Goal: Task Accomplishment & Management: Use online tool/utility

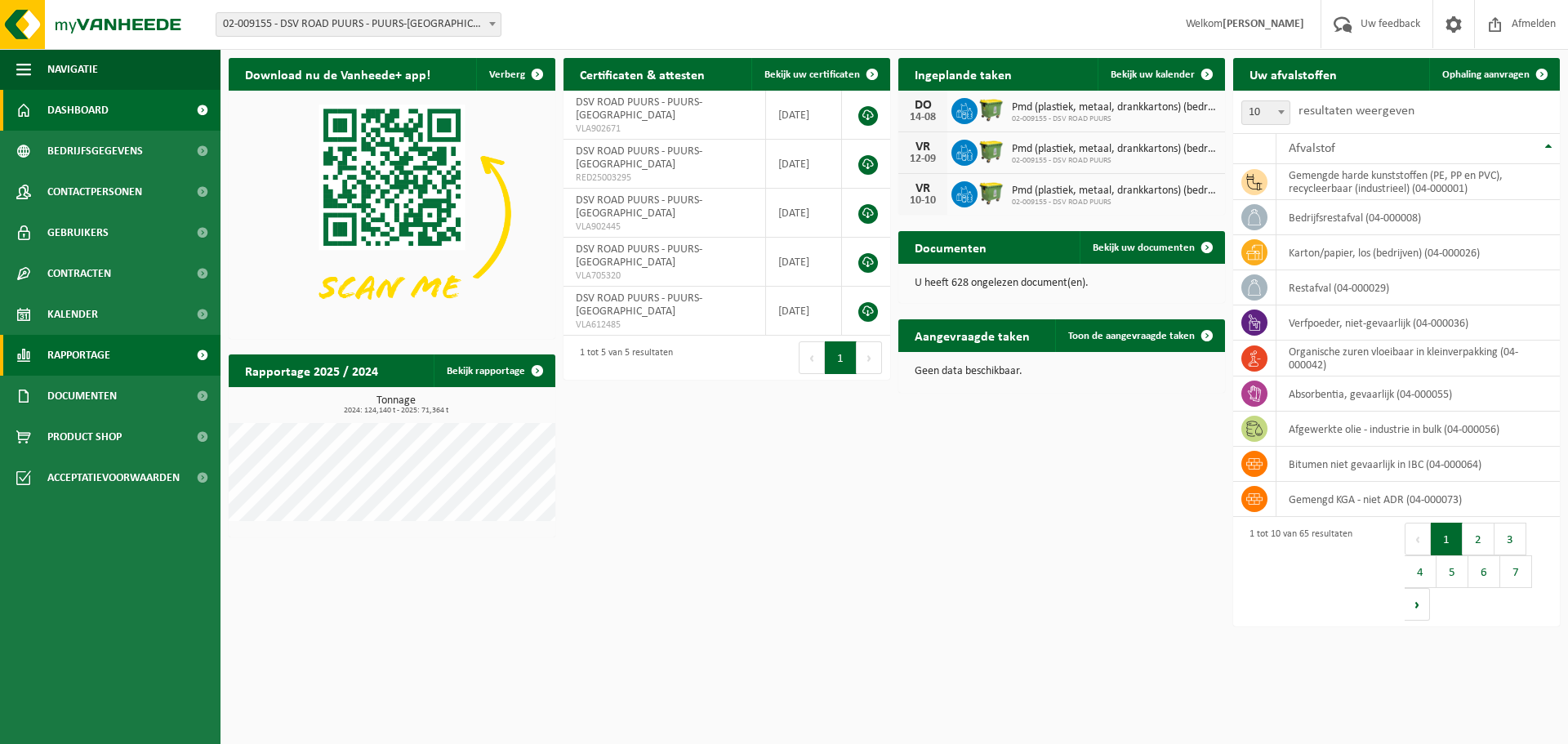
click at [84, 345] on span "Rapportage" at bounding box center [79, 355] width 63 height 41
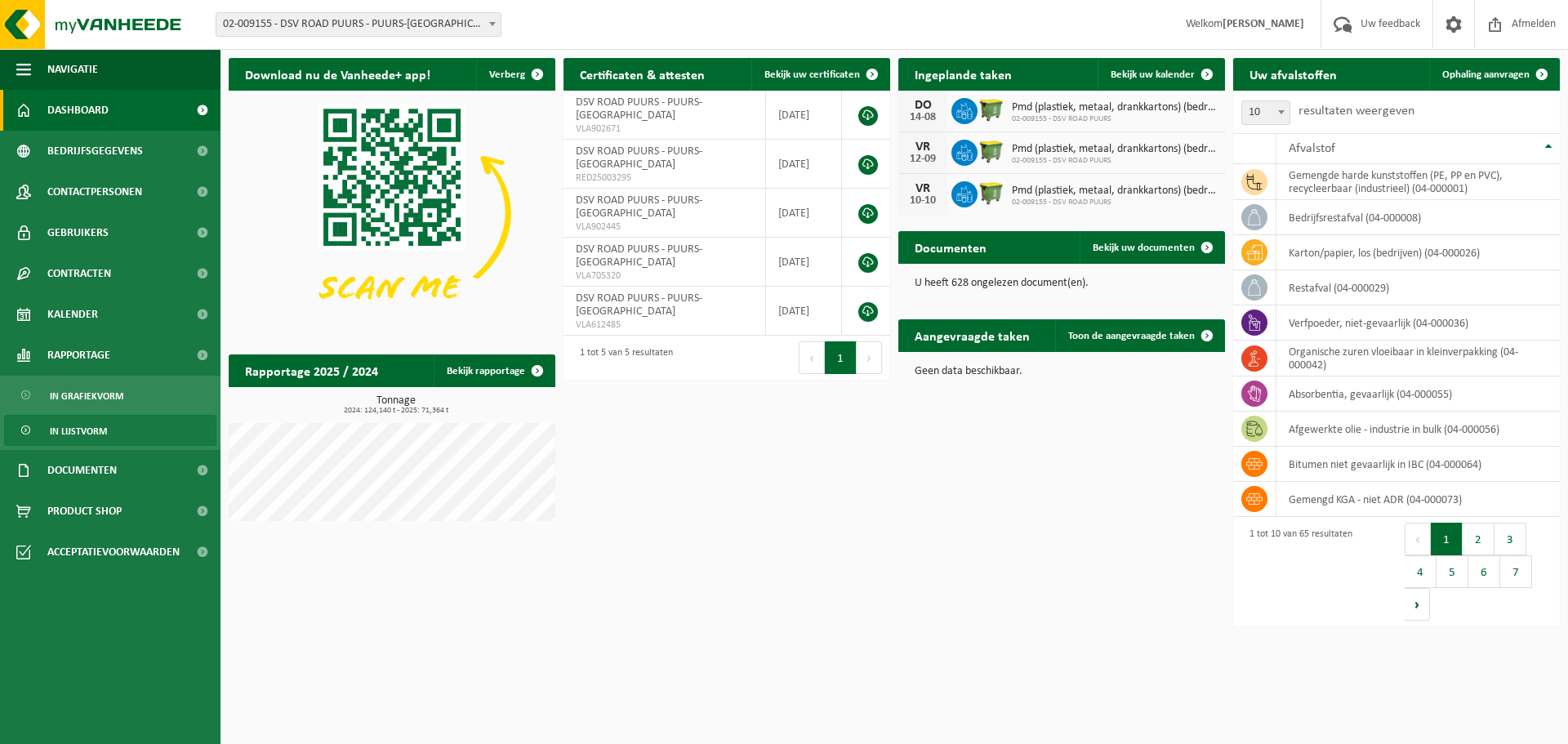
click at [85, 427] on span "In lijstvorm" at bounding box center [79, 431] width 57 height 31
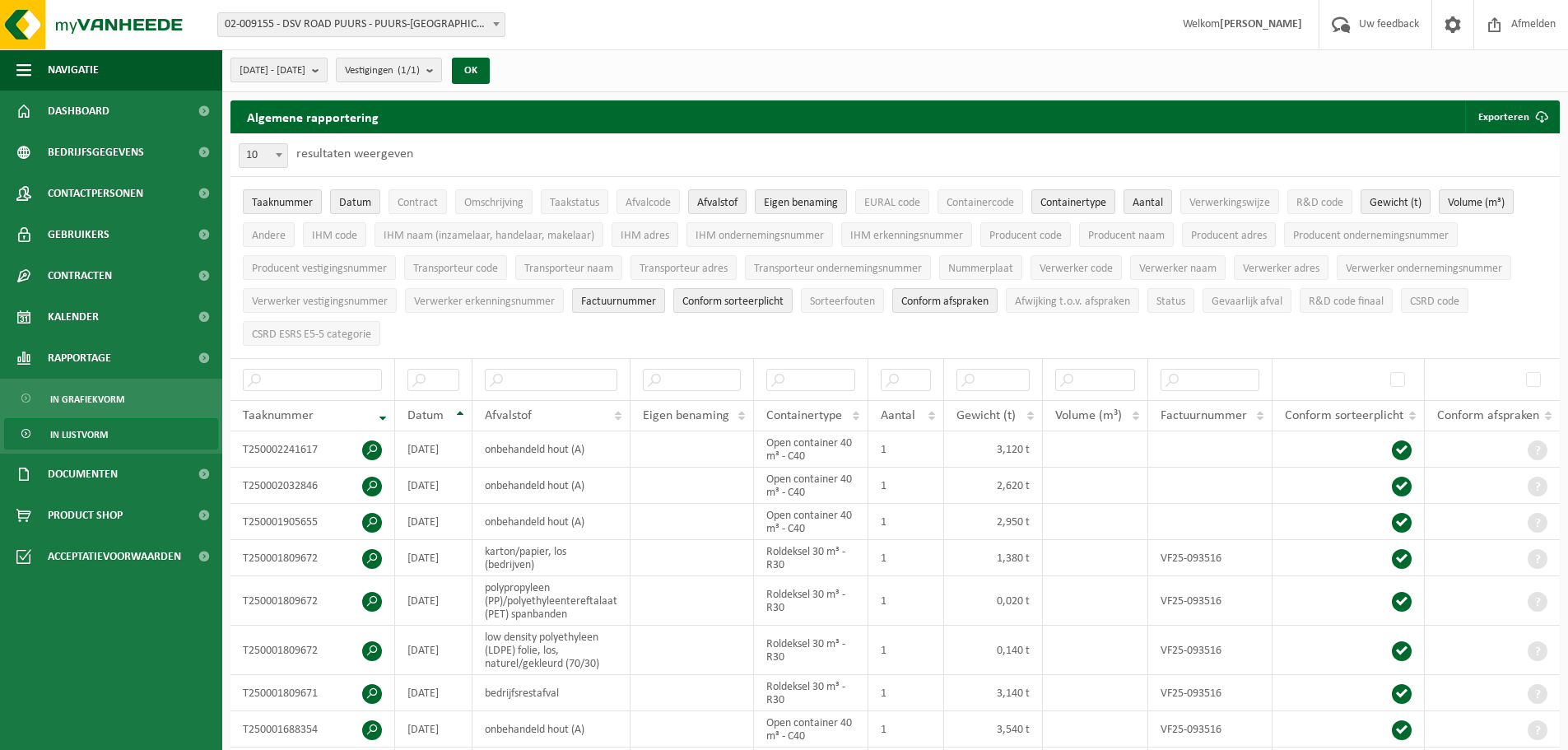
click at [288, 65] on span "2025-03-01 - 2025-08-13" at bounding box center [273, 71] width 66 height 25
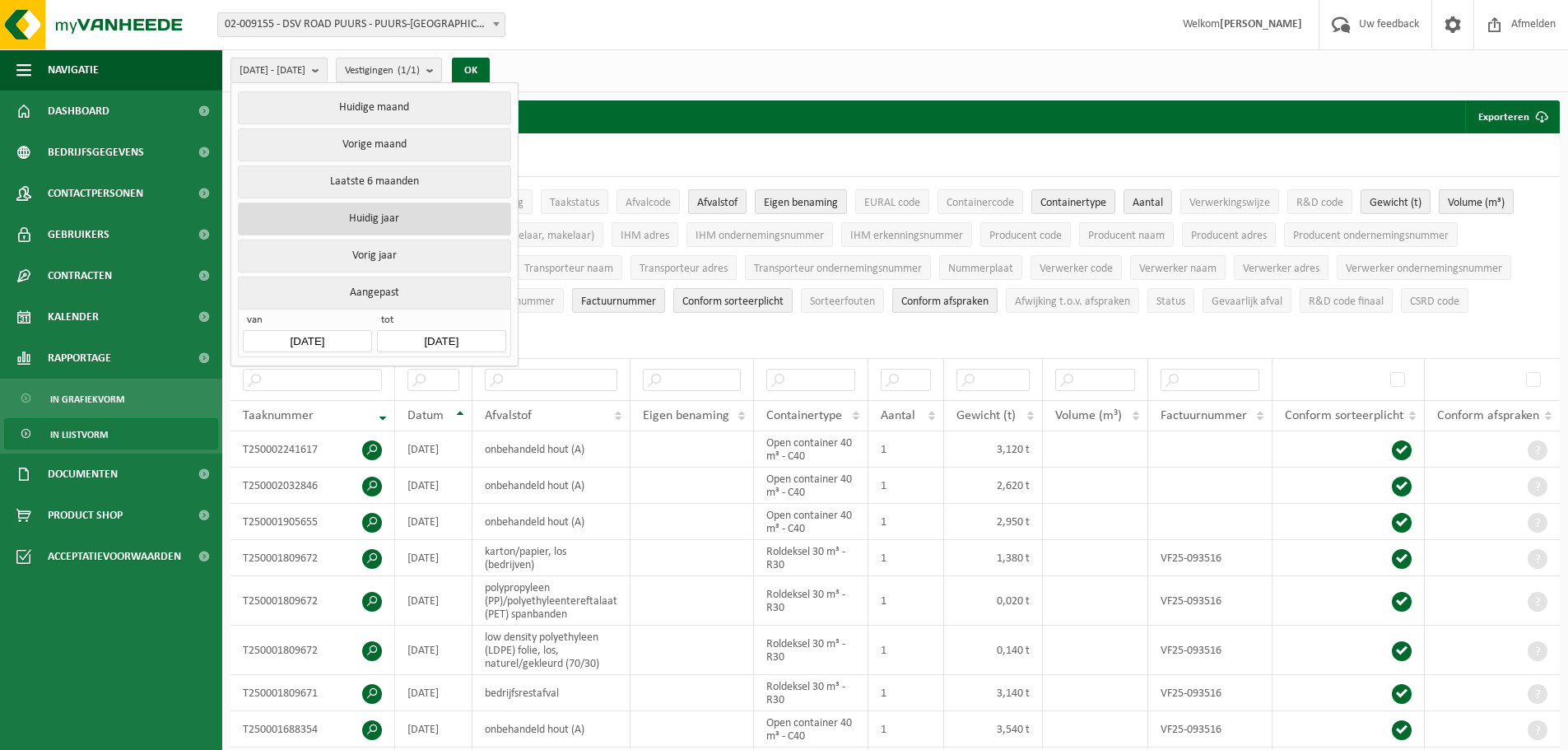
click at [294, 219] on button "Huidig jaar" at bounding box center [374, 219] width 273 height 33
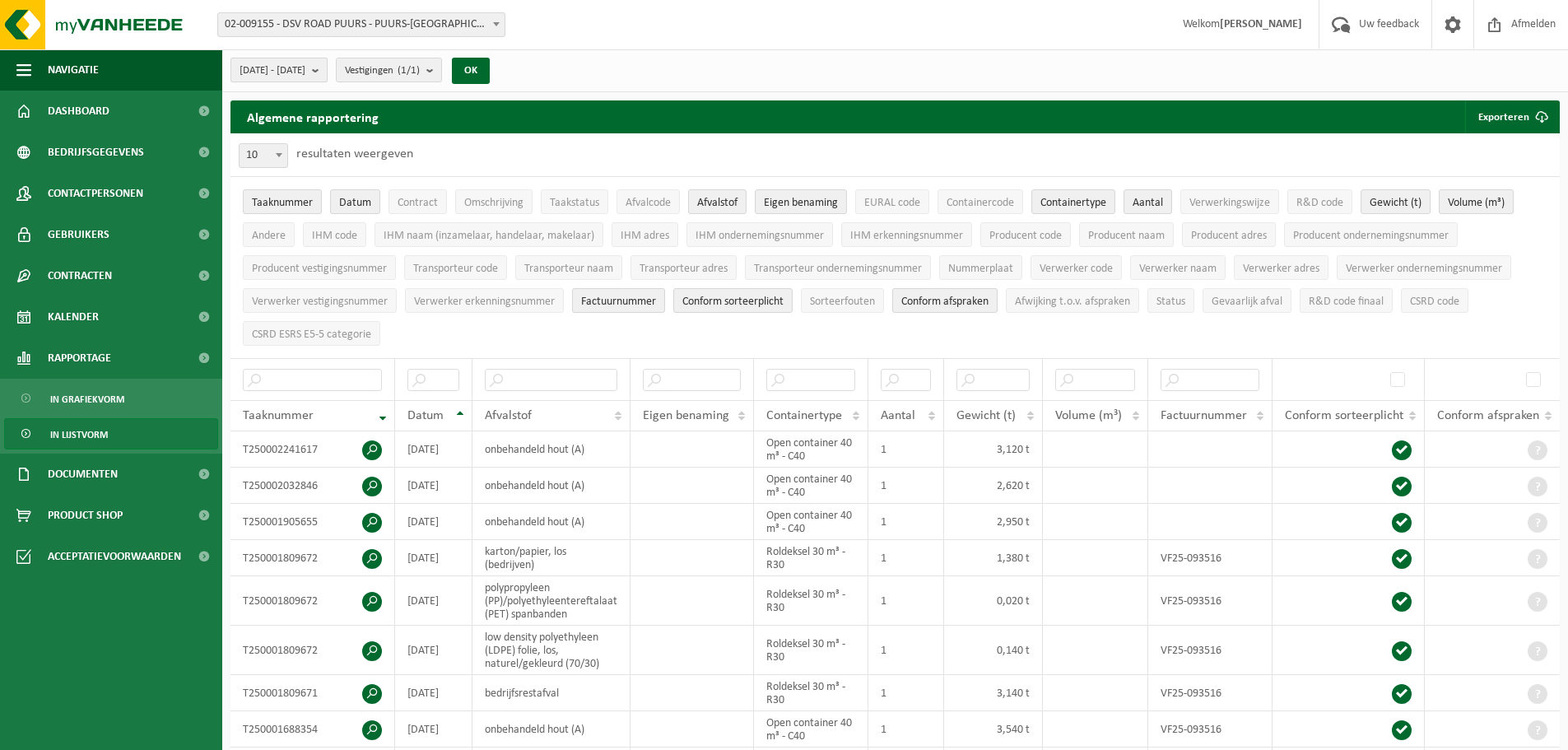
click at [305, 75] on span "2025-01-01 - 2025-08-13" at bounding box center [273, 71] width 66 height 25
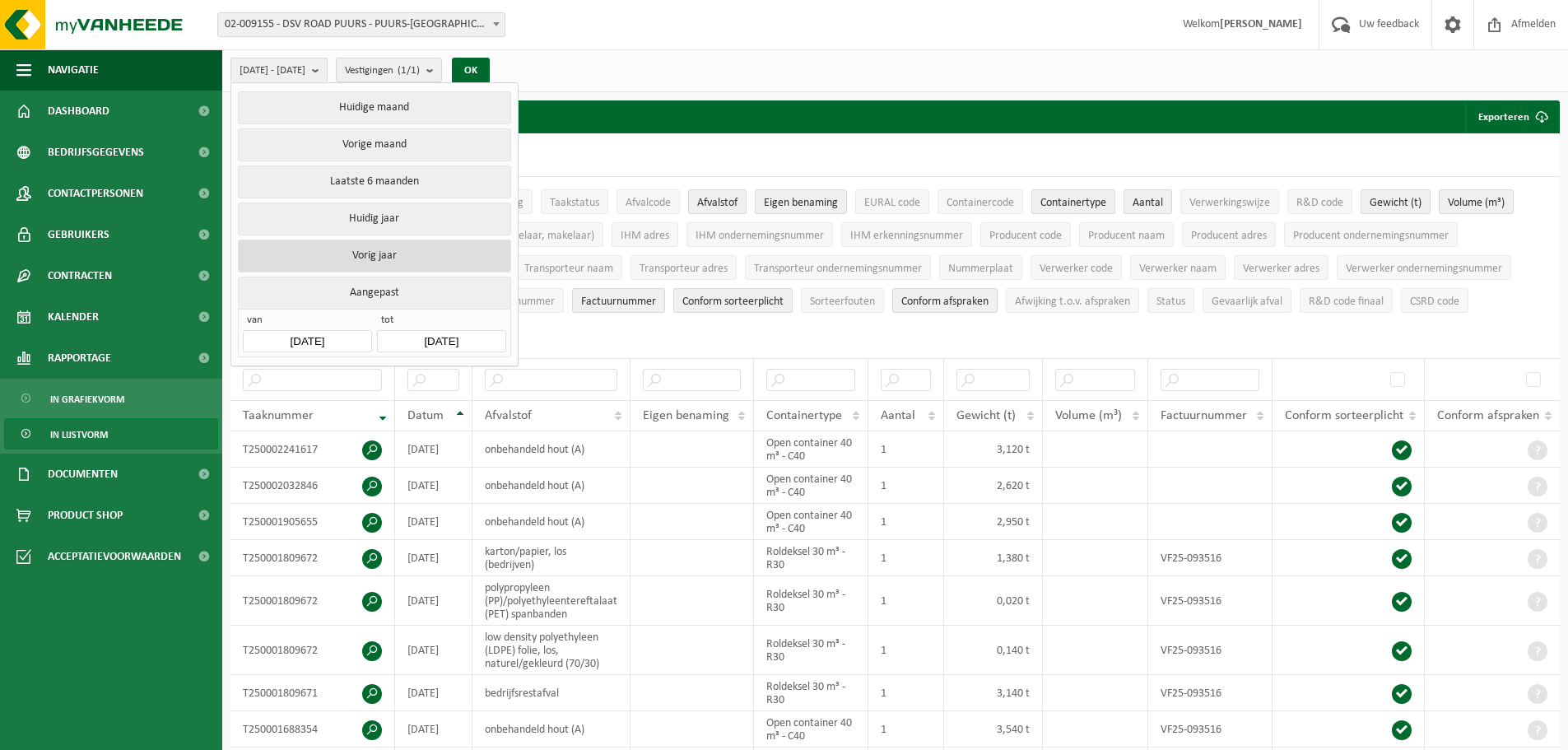
click at [317, 245] on button "Vorig jaar" at bounding box center [374, 256] width 273 height 33
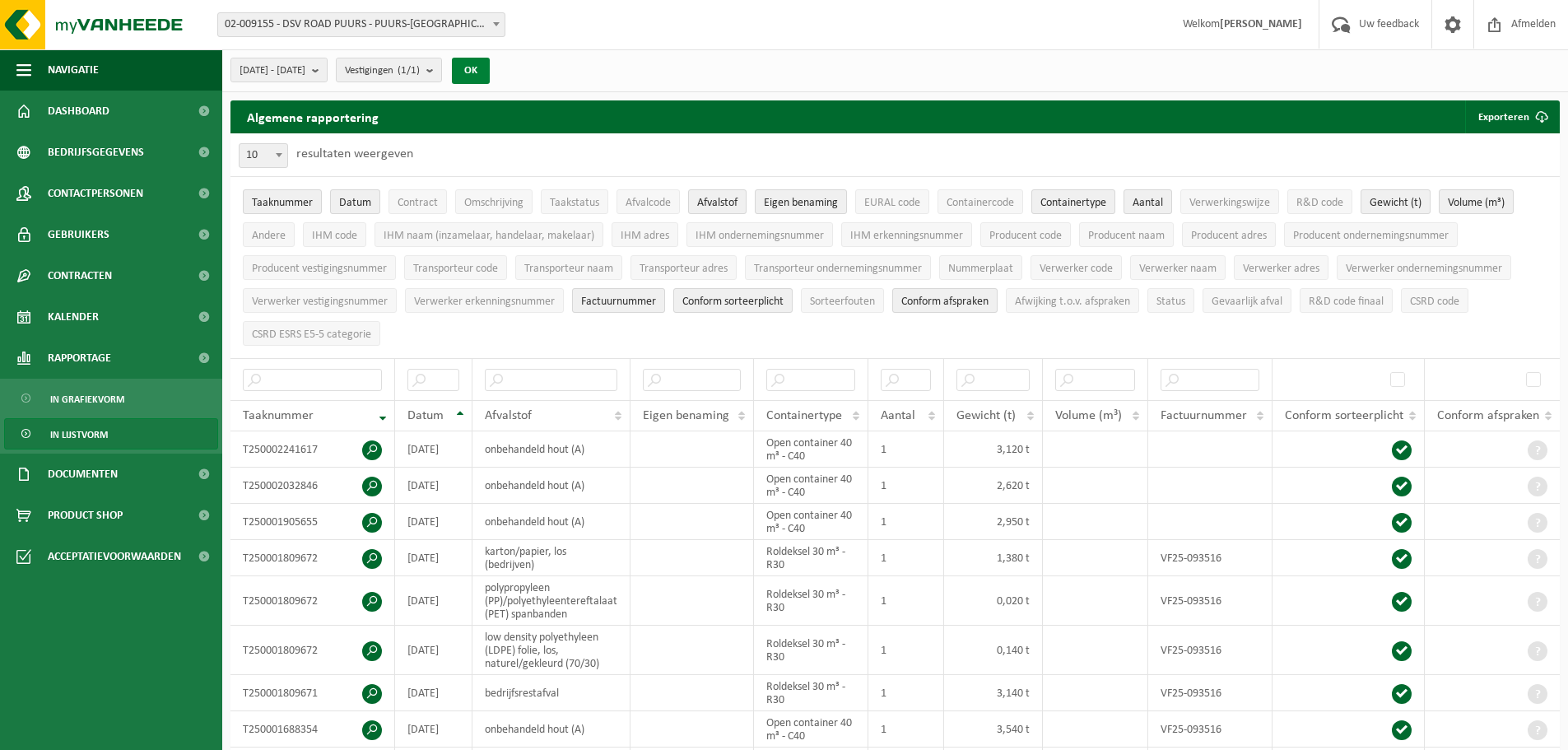
click at [489, 65] on button "OK" at bounding box center [471, 71] width 38 height 26
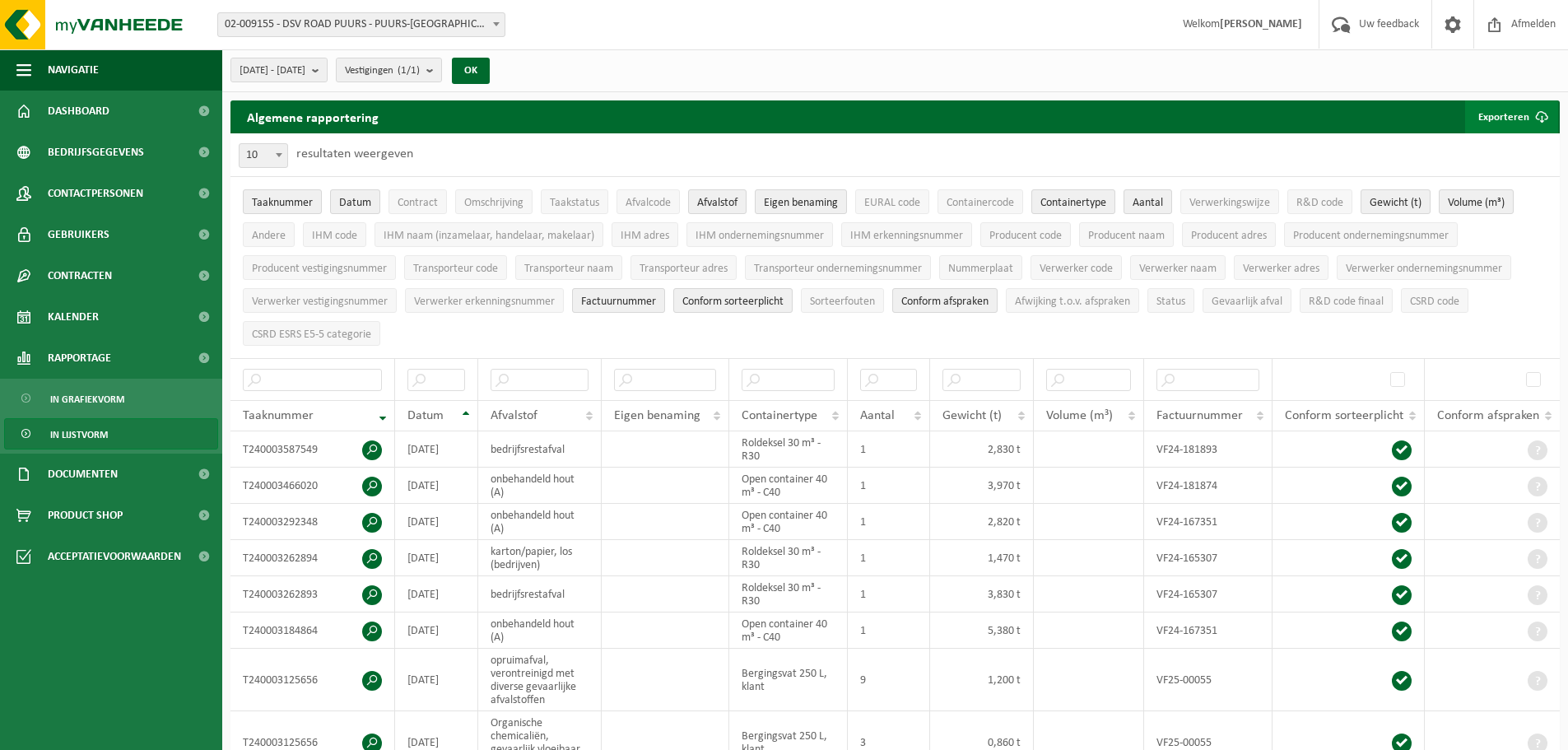
click at [1508, 116] on button "Exporteren" at bounding box center [1511, 117] width 93 height 33
click at [1482, 177] on link "Alle beschikbare kolommen" at bounding box center [1482, 183] width 149 height 33
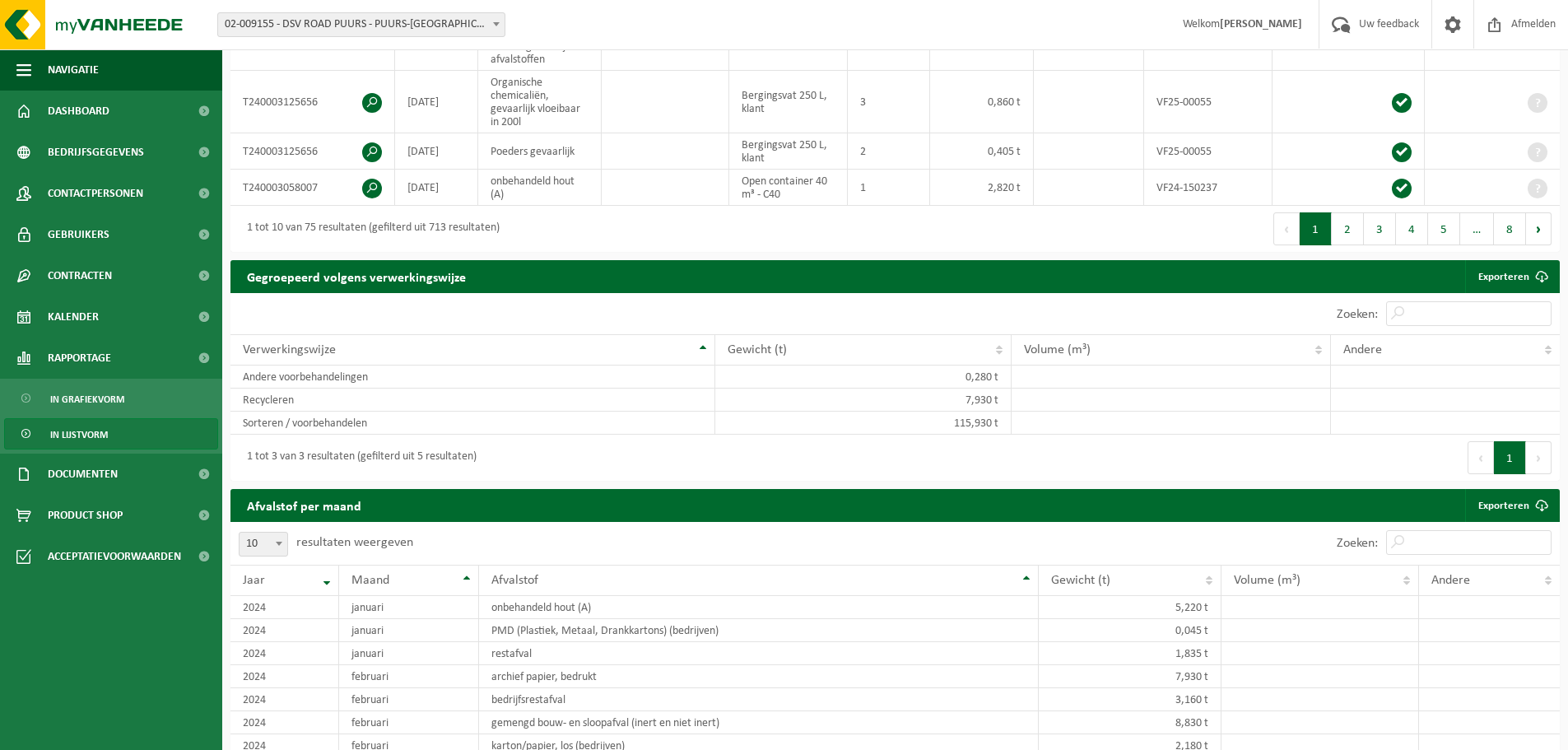
scroll to position [645, 0]
